Goal: Task Accomplishment & Management: Manage account settings

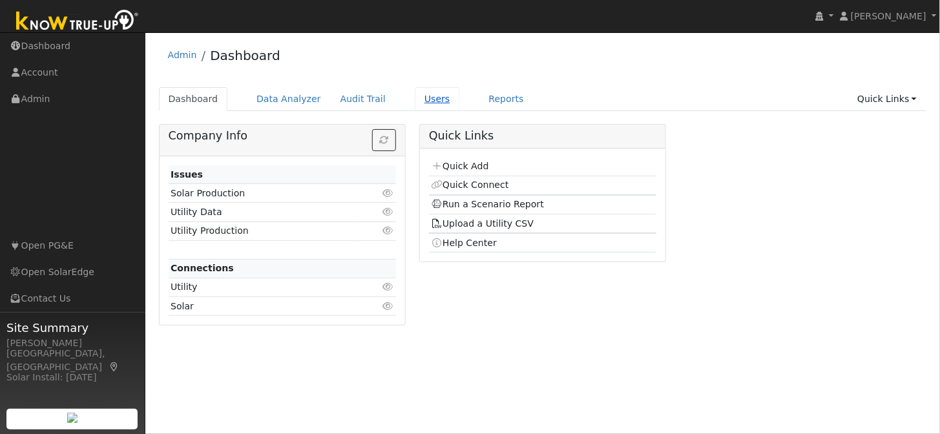
click at [420, 99] on link "Users" at bounding box center [437, 99] width 45 height 24
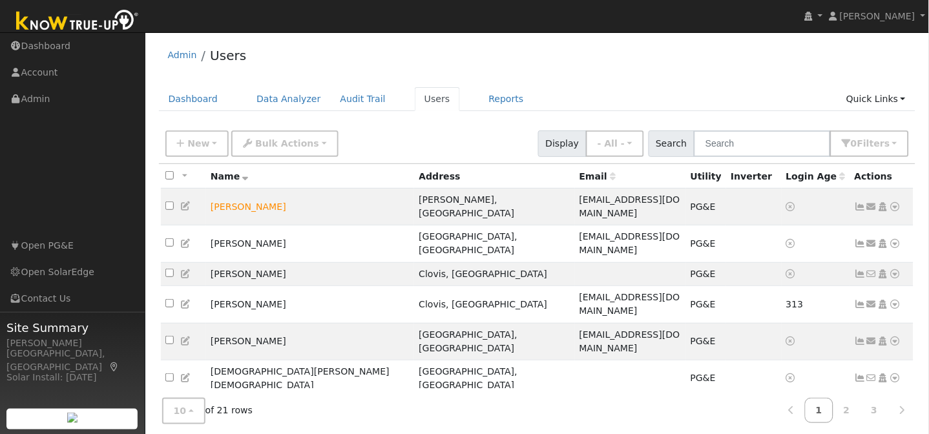
click at [256, 397] on td "Don Kinosian" at bounding box center [310, 415] width 209 height 37
click at [479, 103] on link "Reports" at bounding box center [506, 99] width 54 height 24
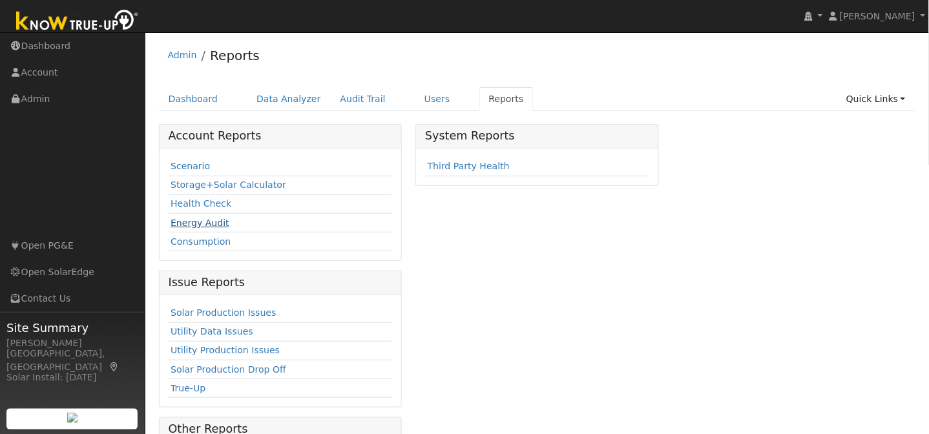
click at [198, 223] on link "Energy Audit" at bounding box center [199, 223] width 59 height 10
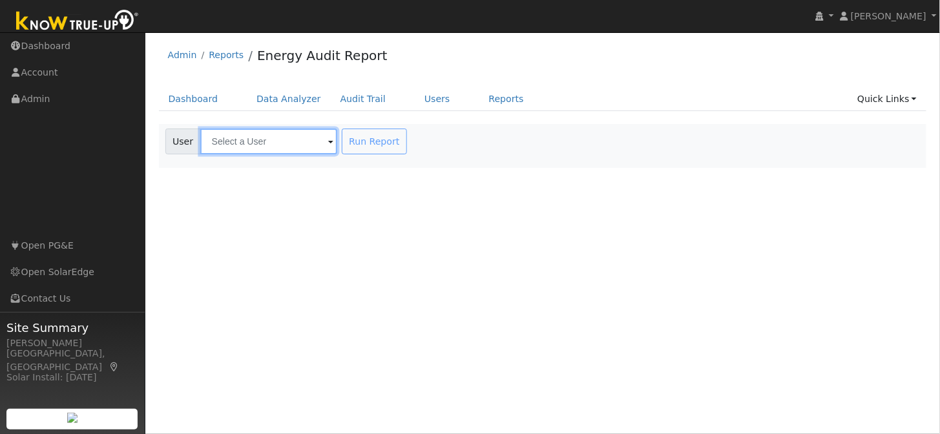
click at [237, 143] on input "text" at bounding box center [268, 142] width 137 height 26
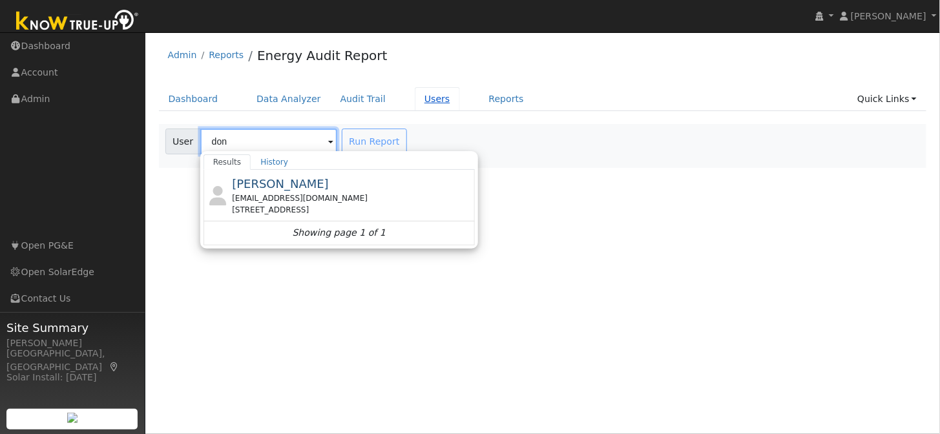
type input "don"
click at [420, 98] on link "Users" at bounding box center [437, 99] width 45 height 24
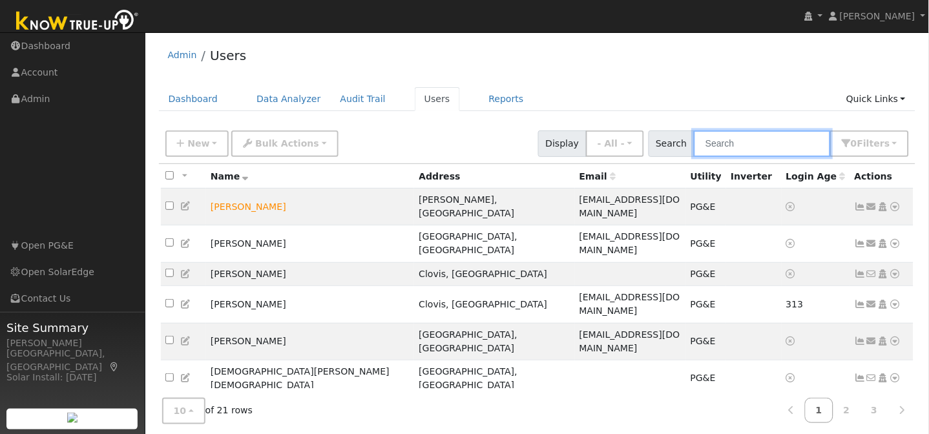
click at [737, 143] on input "text" at bounding box center [762, 143] width 137 height 26
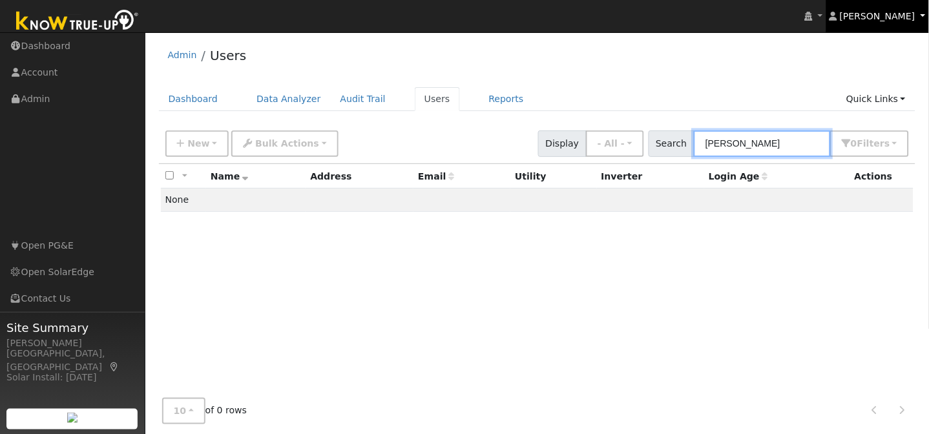
type input "[PERSON_NAME]"
click at [904, 12] on span "[PERSON_NAME]" at bounding box center [878, 16] width 76 height 10
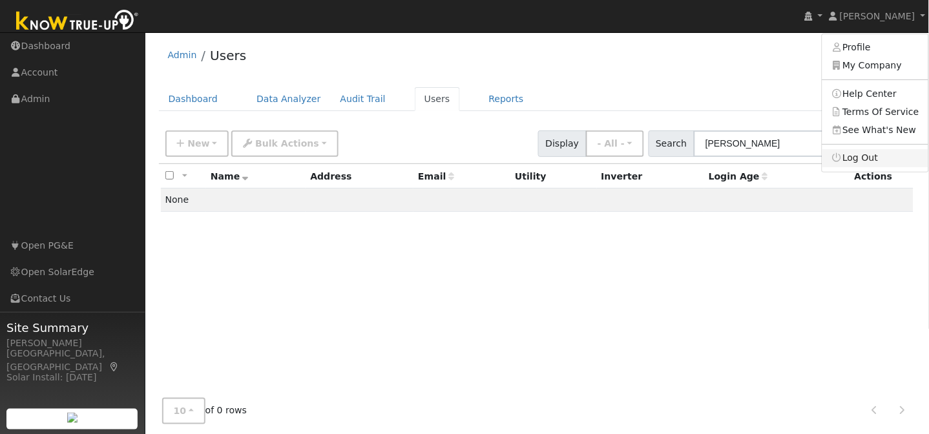
click at [874, 158] on link "Log Out" at bounding box center [875, 158] width 106 height 18
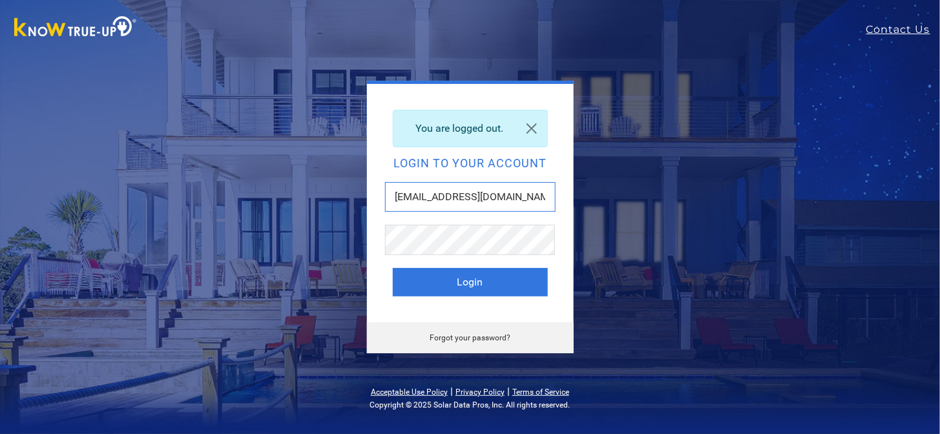
click at [440, 194] on input "[EMAIL_ADDRESS][DOMAIN_NAME]" at bounding box center [470, 197] width 170 height 30
click at [448, 196] on input "[EMAIL_ADDRESS][DOMAIN_NAME]" at bounding box center [470, 197] width 170 height 30
type input "[EMAIL_ADDRESS][DOMAIN_NAME]"
click at [393, 268] on button "Login" at bounding box center [470, 282] width 155 height 28
